Goal: Task Accomplishment & Management: Manage account settings

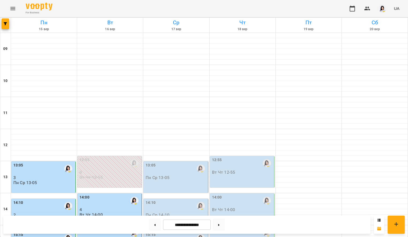
scroll to position [186, 0]
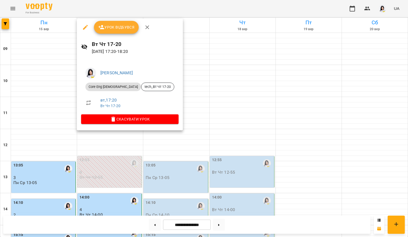
click at [117, 34] on div "Урок відбувся" at bounding box center [130, 27] width 106 height 17
click at [119, 29] on span "Урок відбувся" at bounding box center [116, 27] width 36 height 6
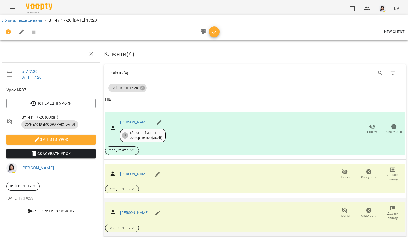
scroll to position [73, 0]
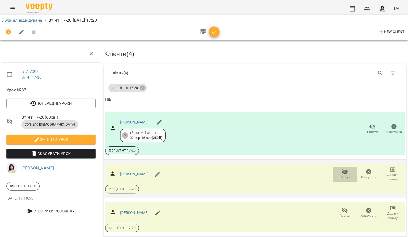
click at [342, 170] on icon "button" at bounding box center [345, 172] width 6 height 5
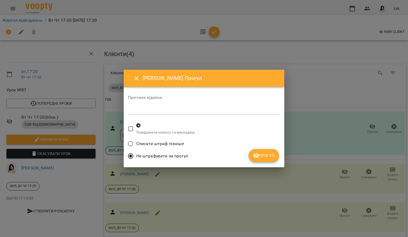
click at [265, 157] on span "Прогул" at bounding box center [264, 156] width 22 height 6
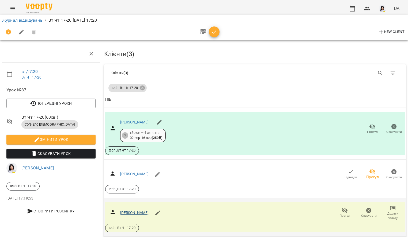
click at [149, 211] on link "[PERSON_NAME]" at bounding box center [134, 213] width 29 height 4
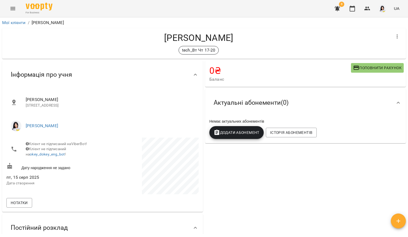
click at [369, 62] on div "0 ₴ Баланс Поповнити рахунок" at bounding box center [305, 74] width 201 height 26
click at [369, 66] on span "Поповнити рахунок" at bounding box center [377, 68] width 48 height 6
select select "****"
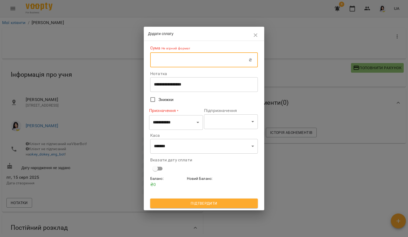
click at [222, 62] on input "text" at bounding box center [199, 59] width 98 height 15
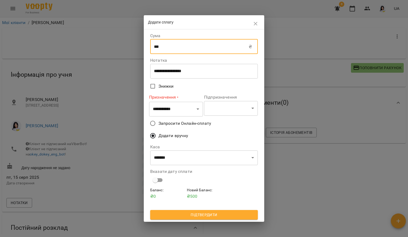
type input "***"
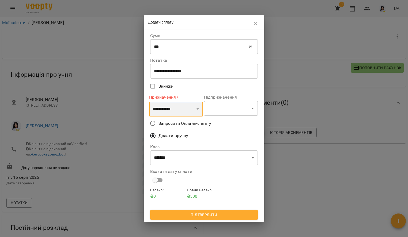
select select "*********"
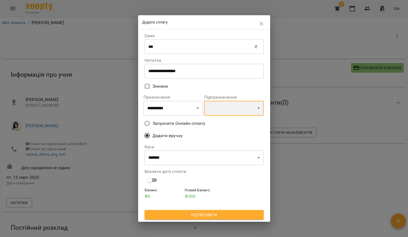
select select "**********"
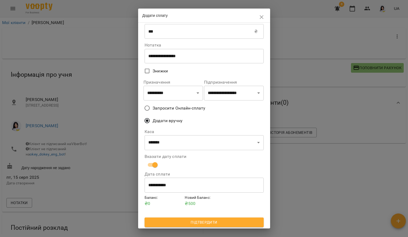
scroll to position [8, 0]
click at [166, 223] on span "Підтвердити" at bounding box center [204, 223] width 111 height 6
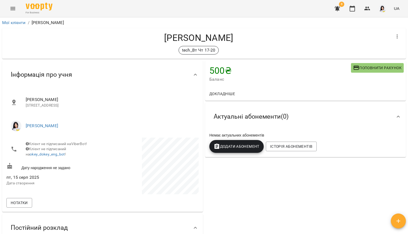
scroll to position [0, 0]
click at [239, 143] on button "Додати Абонемент" at bounding box center [236, 146] width 54 height 13
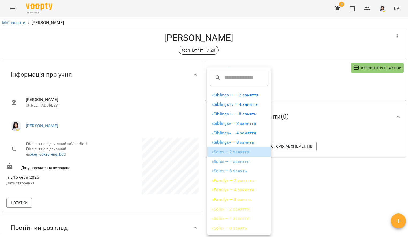
click at [227, 151] on li "«Solo» — 2 заняття" at bounding box center [238, 152] width 63 height 10
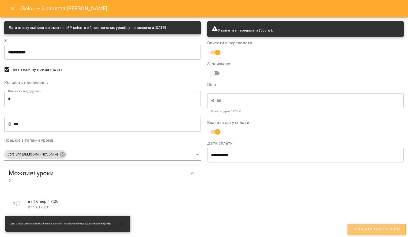
click at [361, 230] on span "Продати наступний" at bounding box center [376, 229] width 47 height 7
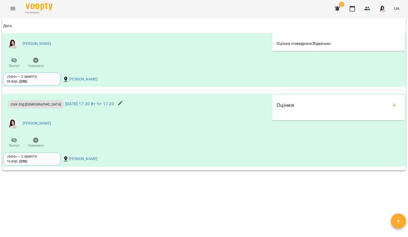
scroll to position [504, 0]
click at [391, 103] on icon "add evaluations" at bounding box center [394, 105] width 6 height 6
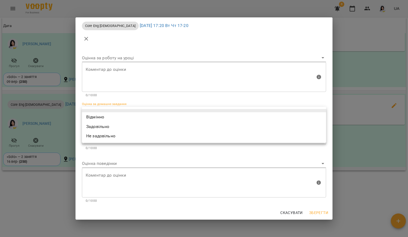
click at [168, 108] on body "For Business 8 UA Мої клієнти / Мазуров Дмитро Євгенович Мазуров Дмитро Євгенов…" at bounding box center [204, 127] width 408 height 255
click at [108, 118] on li "Відмінно" at bounding box center [204, 117] width 244 height 10
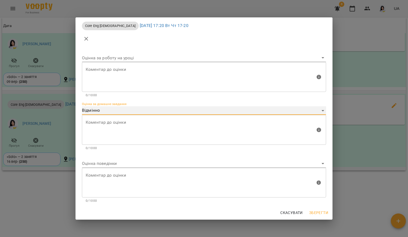
type input "*********"
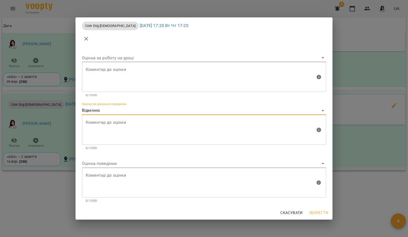
click at [101, 163] on body "For Business 8 UA Мої клієнти / Мазуров Дмитро Євгенович Мазуров Дмитро Євгенов…" at bounding box center [204, 127] width 408 height 255
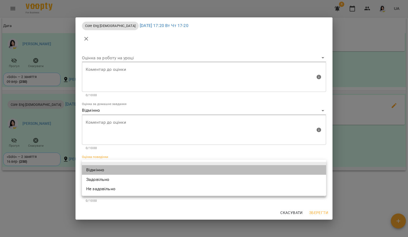
click at [102, 172] on li "Відмінно" at bounding box center [204, 170] width 244 height 10
type input "*********"
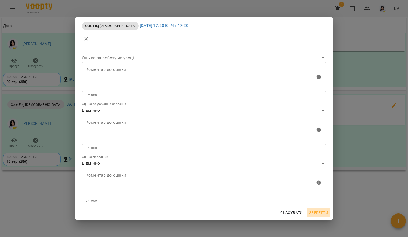
click at [311, 210] on span "Зберегти" at bounding box center [318, 213] width 19 height 6
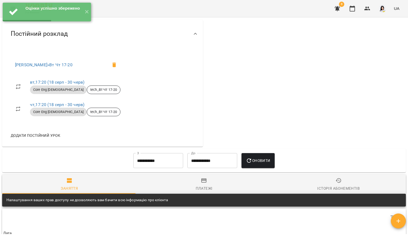
scroll to position [82, 0]
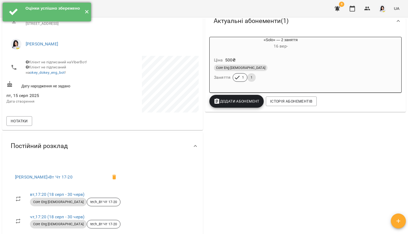
click at [82, 14] on button "✕" at bounding box center [86, 12] width 9 height 19
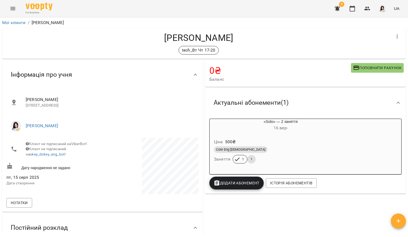
scroll to position [0, 0]
click at [12, 13] on button "Menu" at bounding box center [12, 8] width 13 height 13
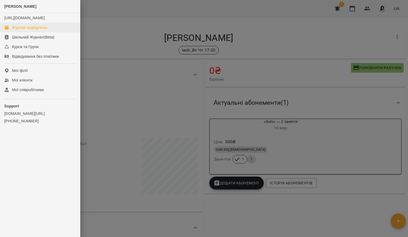
click at [24, 30] on div "Журнал відвідувань" at bounding box center [30, 27] width 36 height 5
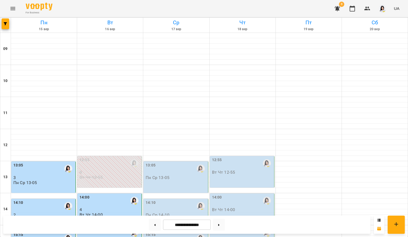
scroll to position [202, 0]
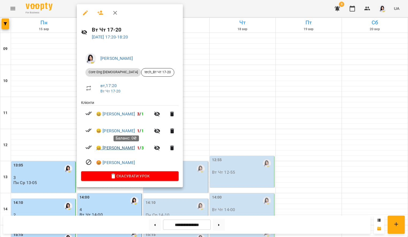
click at [124, 147] on link "😀 Рубас Владислав Ігорович" at bounding box center [115, 148] width 39 height 6
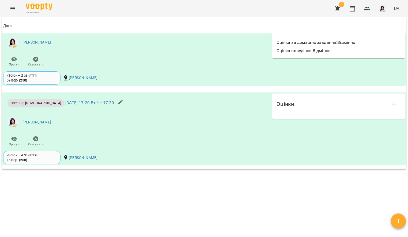
scroll to position [529, 0]
click at [387, 105] on button "add evaluations" at bounding box center [393, 104] width 13 height 13
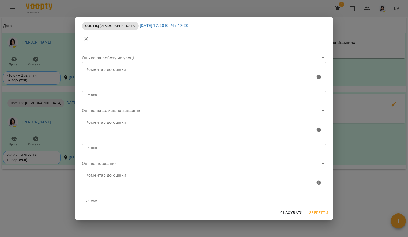
click at [161, 113] on body "For Business 8 UA Мої клієнти / Рубас Владислав Ігорович Рубас Владислав Ігоров…" at bounding box center [204, 127] width 408 height 255
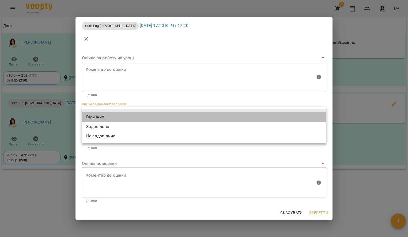
click at [125, 118] on li "Відмінно" at bounding box center [204, 117] width 244 height 10
type input "*********"
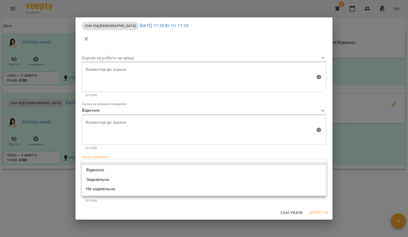
click at [121, 165] on body "For Business 8 UA Мої клієнти / Рубас Владислав Ігорович Рубас Владислав Ігоров…" at bounding box center [204, 127] width 408 height 255
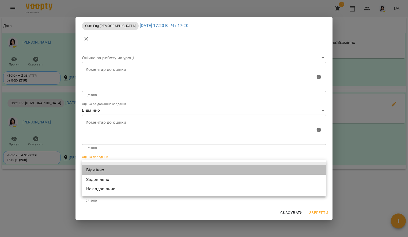
click at [117, 169] on li "Відмінно" at bounding box center [204, 170] width 244 height 10
type input "*********"
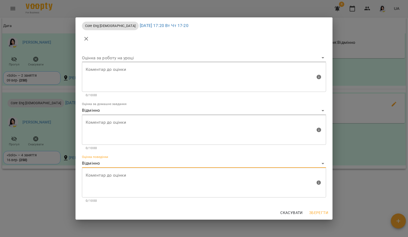
click at [322, 215] on span "Зберегти" at bounding box center [318, 213] width 19 height 6
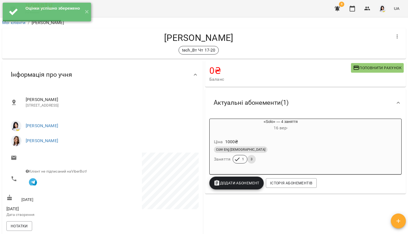
scroll to position [0, 0]
click at [82, 14] on button "✕" at bounding box center [86, 12] width 9 height 19
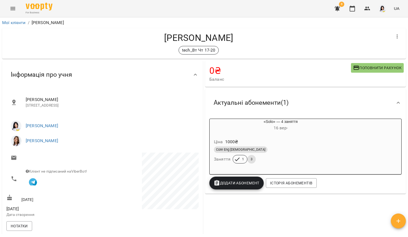
click at [12, 12] on icon "Menu" at bounding box center [13, 8] width 6 height 6
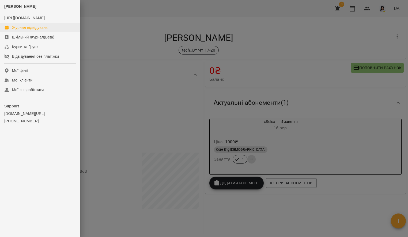
click at [34, 32] on link "Журнал відвідувань" at bounding box center [40, 28] width 80 height 10
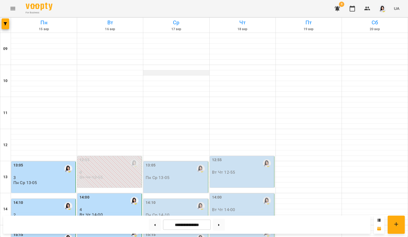
scroll to position [205, 0]
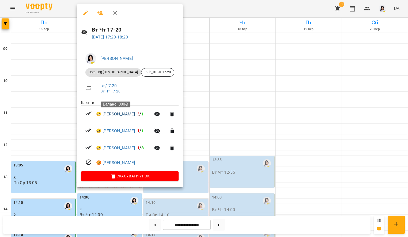
click at [133, 115] on link "😀 Квачов Максим" at bounding box center [115, 114] width 39 height 6
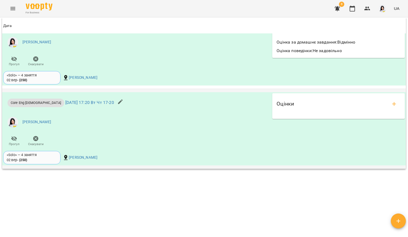
scroll to position [550, 0]
click at [394, 107] on button "add evaluations" at bounding box center [393, 104] width 13 height 13
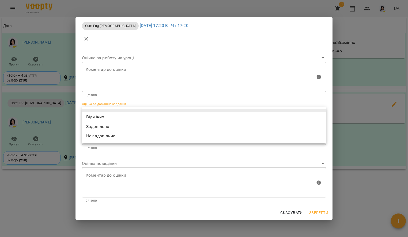
click at [162, 113] on body "For Business 8 UA Мої клієнти / Квачов Максим Квачов Максим tech_Вт Чт 17-20 30…" at bounding box center [204, 127] width 408 height 255
click at [125, 121] on li "Відмінно" at bounding box center [204, 117] width 244 height 10
type input "*********"
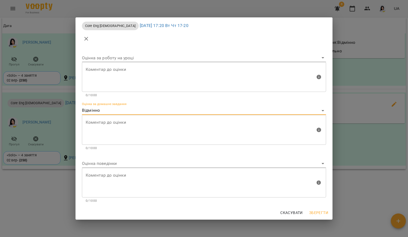
click at [114, 162] on body "For Business 8 UA Мої клієнти / Квачов Максим Квачов Максим tech_Вт Чт 17-20 30…" at bounding box center [204, 127] width 408 height 255
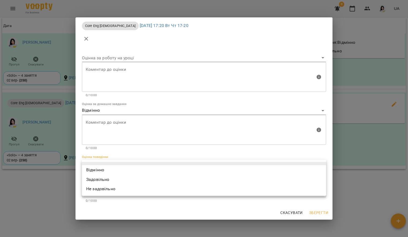
click at [112, 170] on li "Відмінно" at bounding box center [204, 170] width 244 height 10
type input "*********"
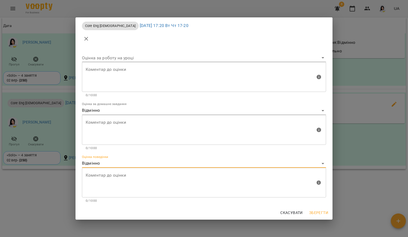
click at [318, 215] on span "Зберегти" at bounding box center [318, 213] width 19 height 6
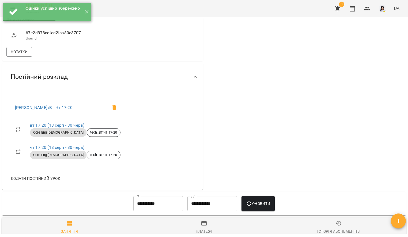
scroll to position [74, 0]
